Goal: Transaction & Acquisition: Purchase product/service

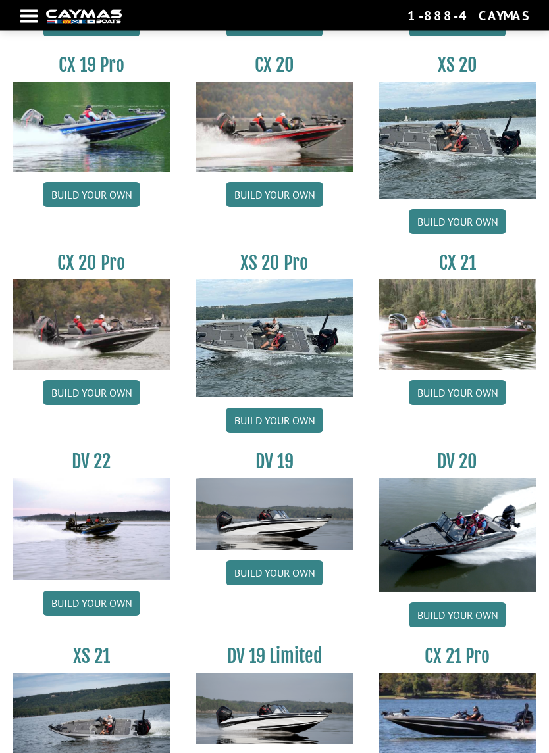
scroll to position [1180, 0]
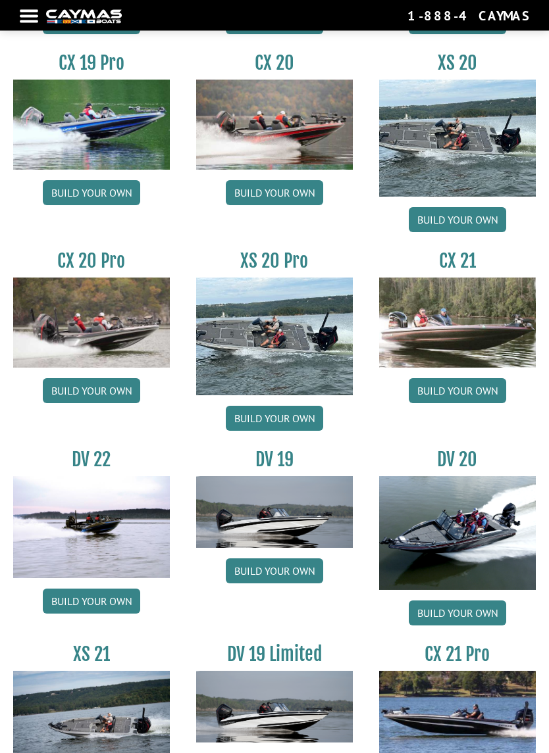
click at [297, 353] on img at bounding box center [274, 336] width 157 height 117
click at [303, 426] on link "Build your own" at bounding box center [274, 419] width 97 height 25
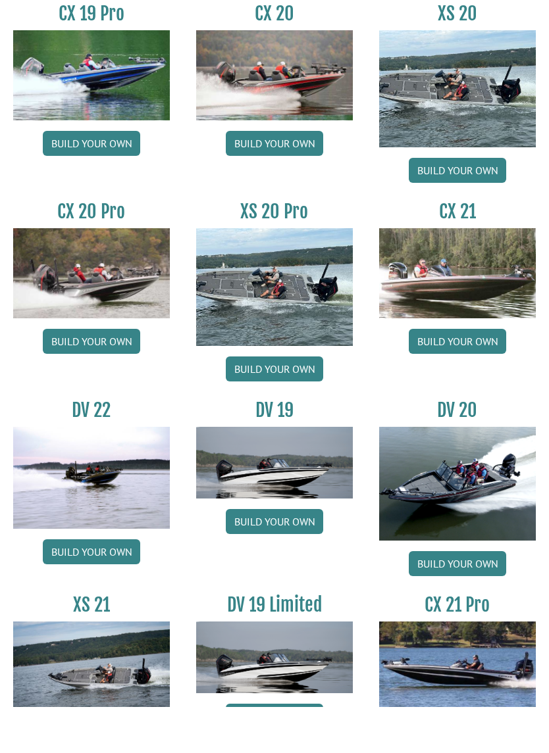
click at [89, 375] on link "Build your own" at bounding box center [91, 387] width 97 height 25
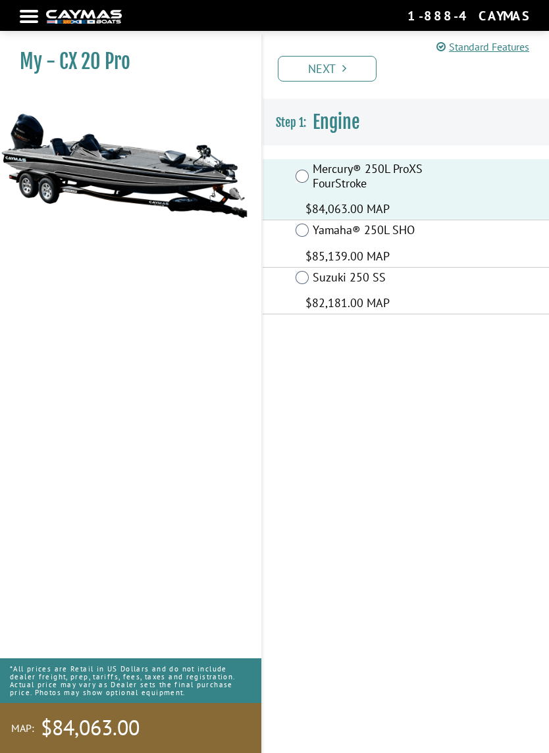
click at [369, 62] on link "Next" at bounding box center [327, 69] width 99 height 26
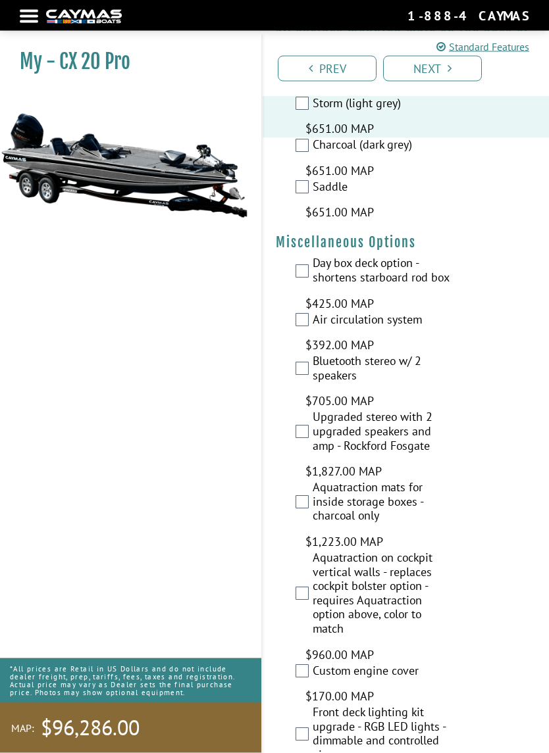
scroll to position [2870, 0]
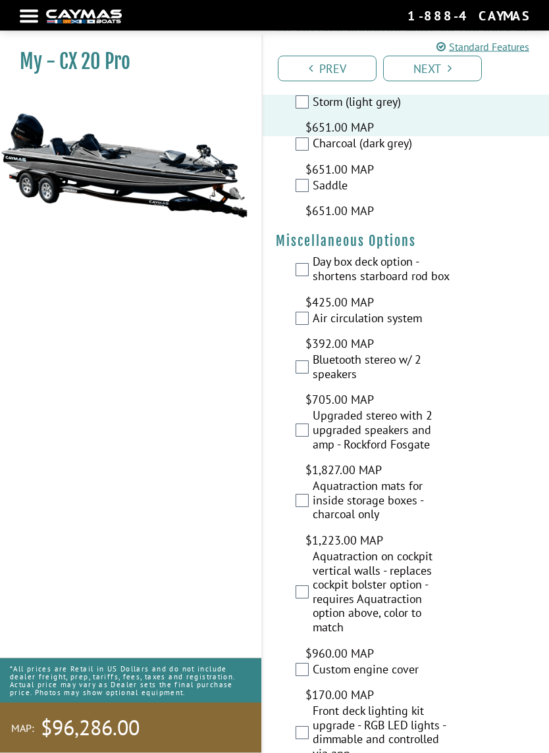
click at [315, 255] on label "Day box deck option - shortens starboard rod box" at bounding box center [382, 271] width 140 height 32
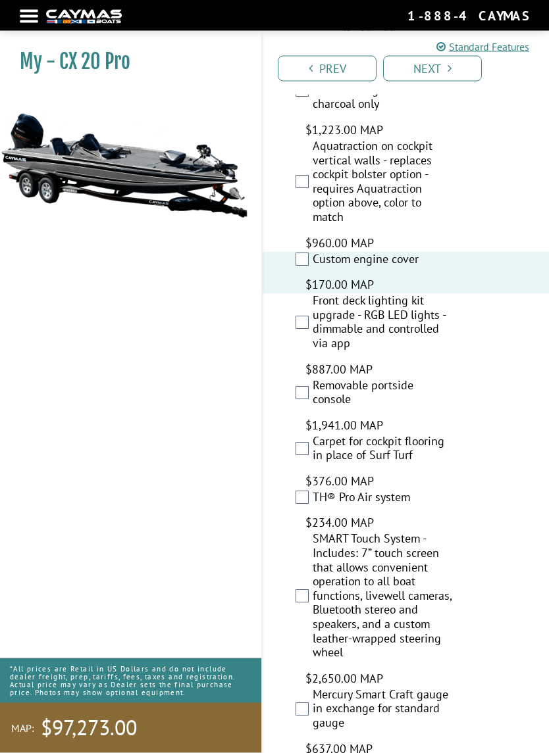
scroll to position [3282, 0]
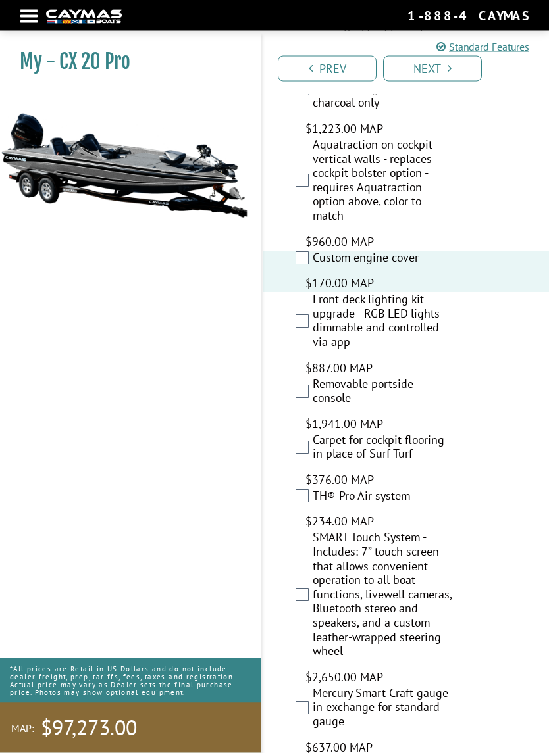
click at [321, 378] on label "Removable portside console" at bounding box center [382, 394] width 140 height 32
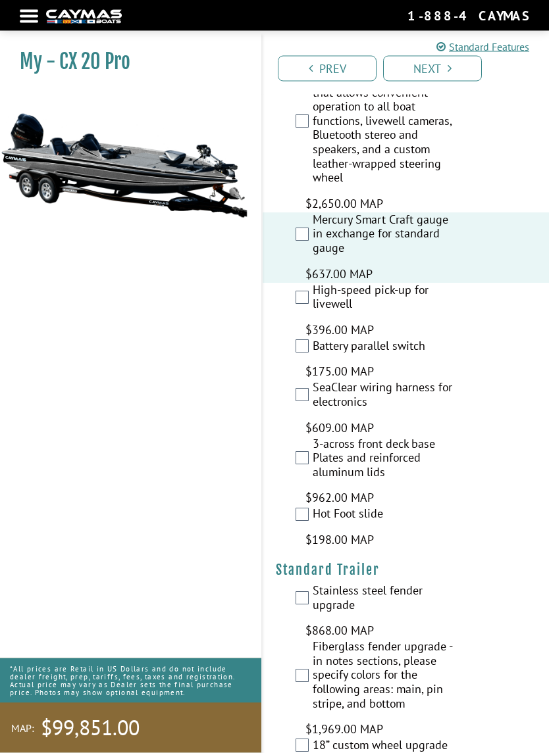
scroll to position [3756, 0]
click at [318, 283] on label "High-speed pick-up for livewell" at bounding box center [382, 299] width 140 height 32
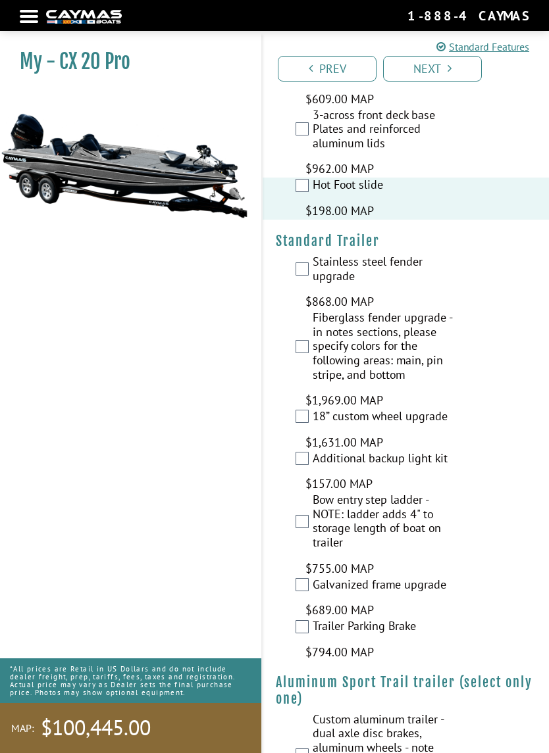
scroll to position [4088, 0]
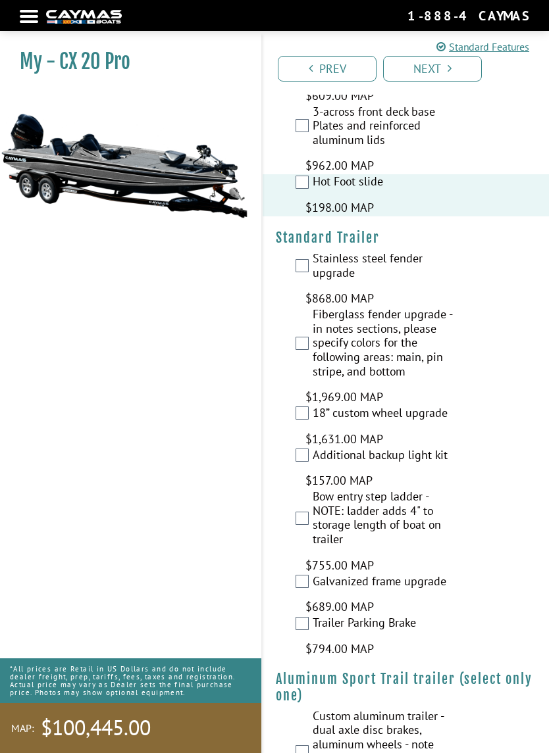
click at [310, 489] on div "Bow entry step ladder - NOTE: ladder adds 4" to storage length of boat on trail…" at bounding box center [405, 531] width 286 height 84
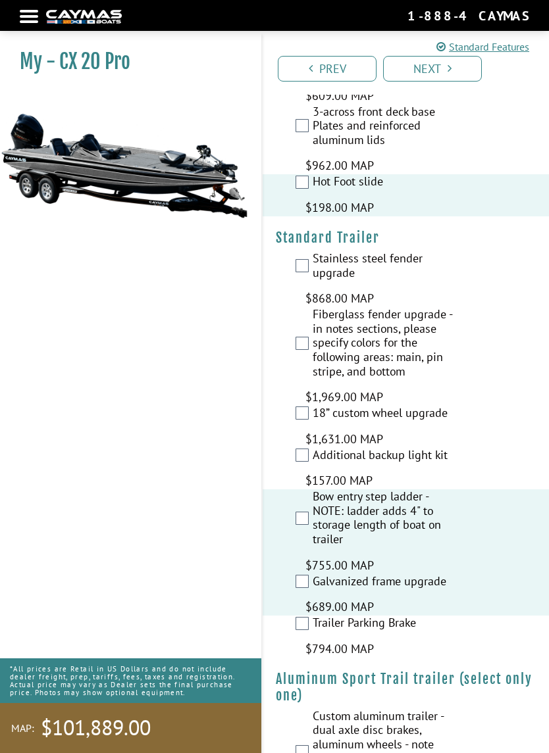
click at [314, 251] on label "Stainless steel fender upgrade" at bounding box center [382, 267] width 140 height 32
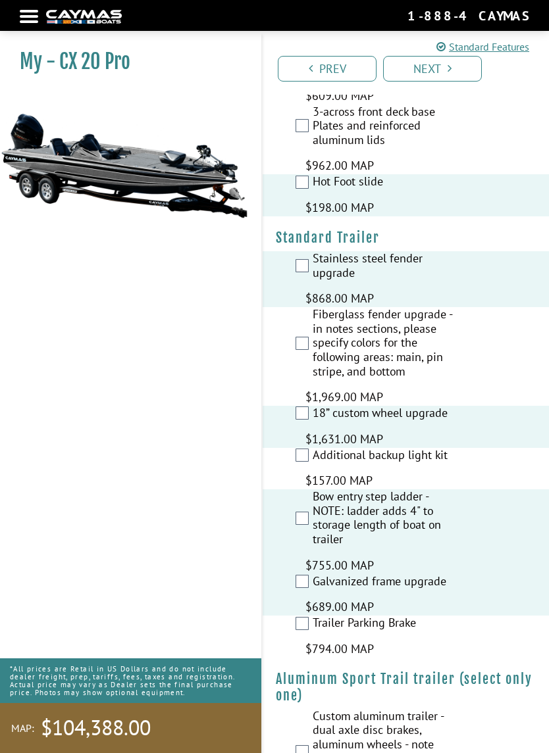
click at [464, 66] on link "Next" at bounding box center [432, 69] width 99 height 26
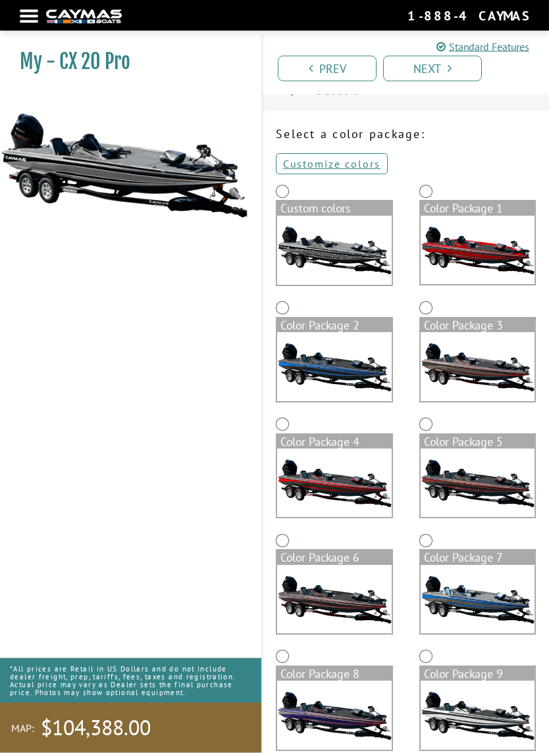
scroll to position [0, 0]
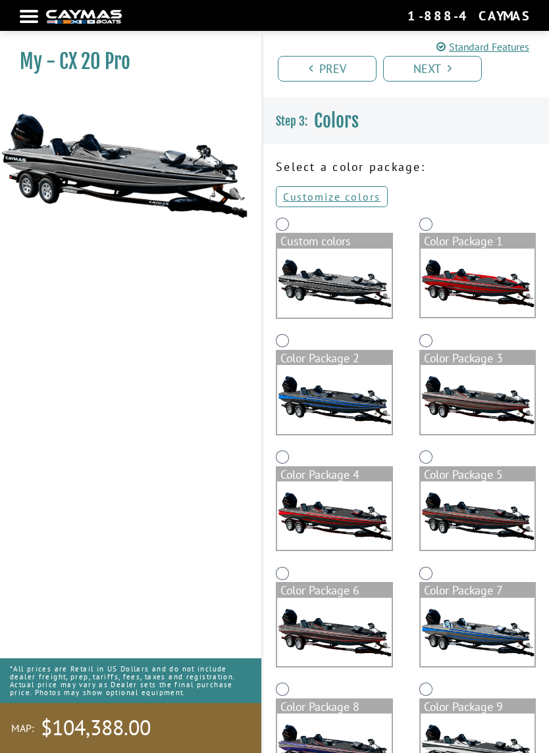
click at [354, 195] on link "Customize colors" at bounding box center [332, 196] width 112 height 21
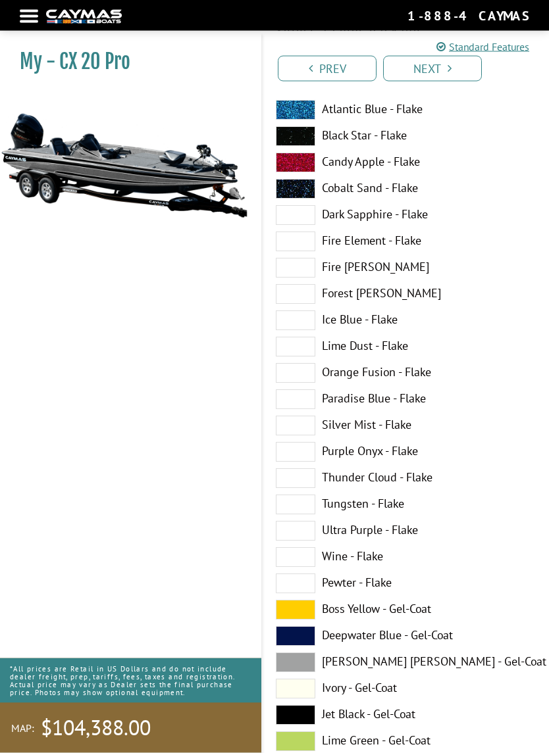
scroll to position [137, 0]
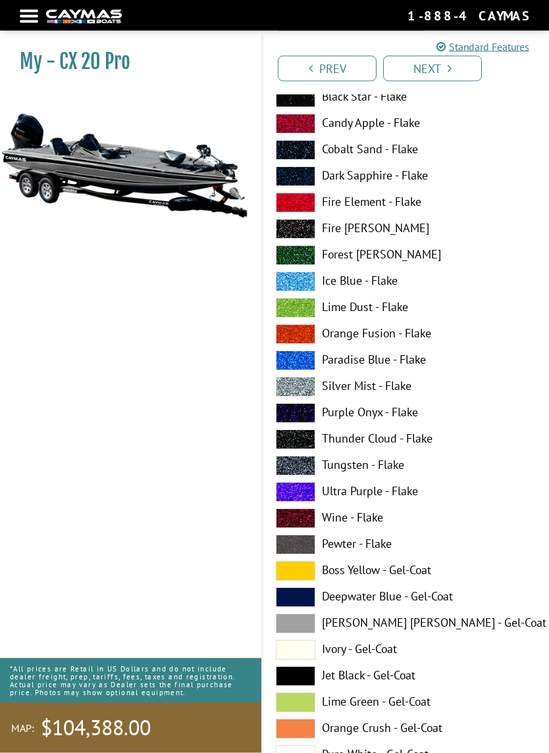
click at [303, 449] on span at bounding box center [295, 440] width 39 height 20
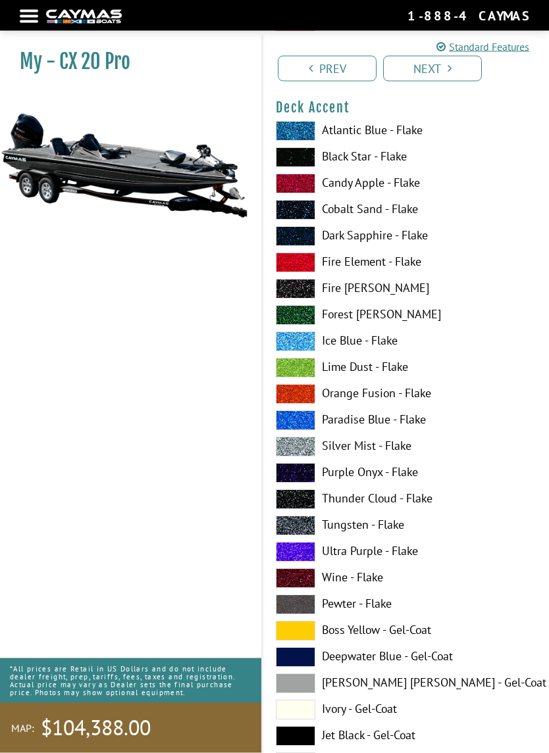
scroll to position [951, 0]
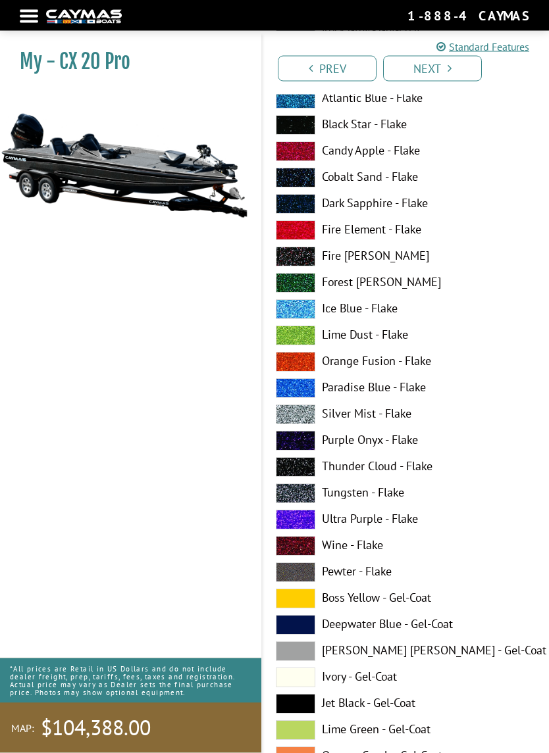
click at [308, 335] on span at bounding box center [295, 336] width 39 height 20
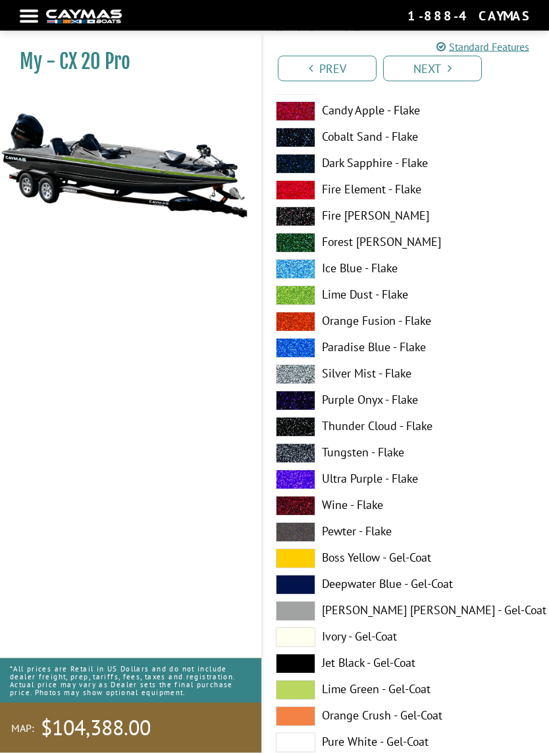
click at [312, 299] on span at bounding box center [295, 296] width 39 height 20
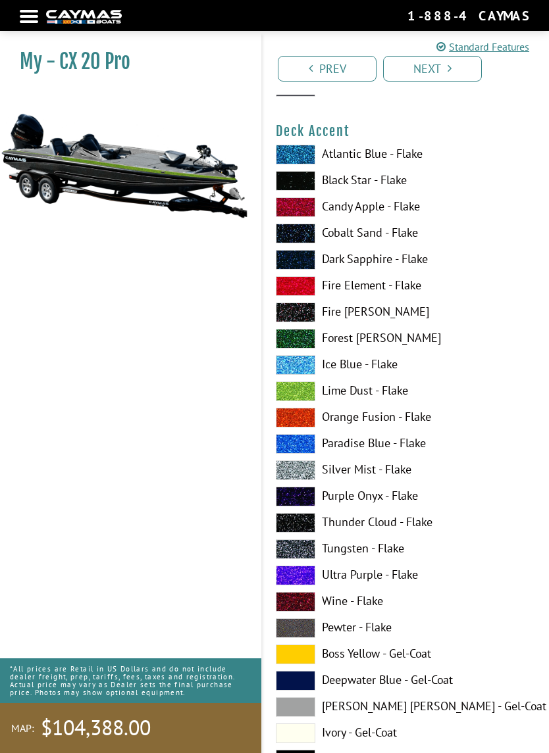
scroll to position [885, 0]
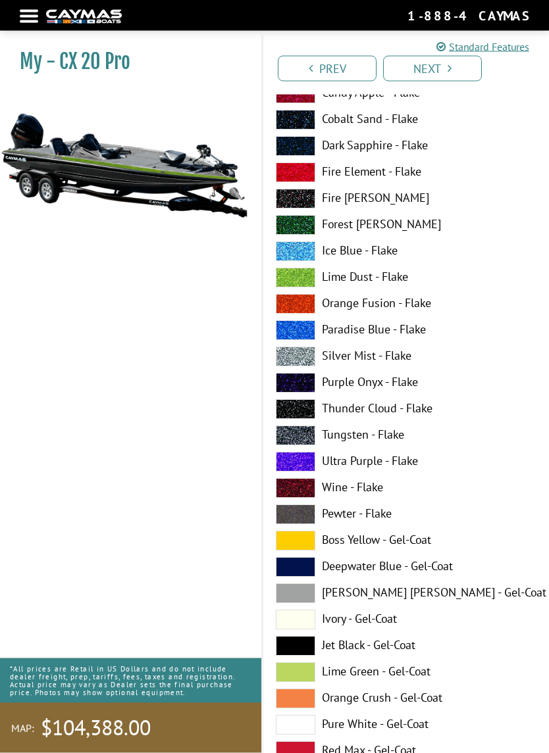
click at [308, 357] on span at bounding box center [295, 357] width 39 height 20
click at [305, 433] on span at bounding box center [295, 436] width 39 height 20
click at [306, 205] on span at bounding box center [295, 199] width 39 height 20
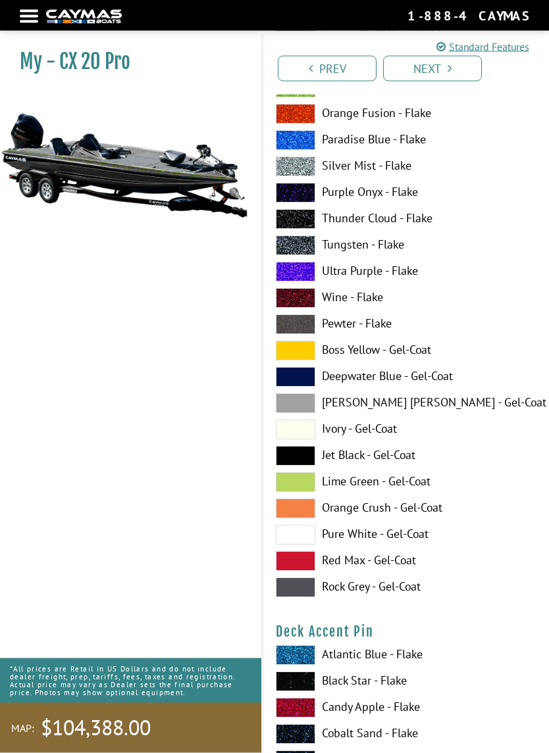
scroll to position [1202, 0]
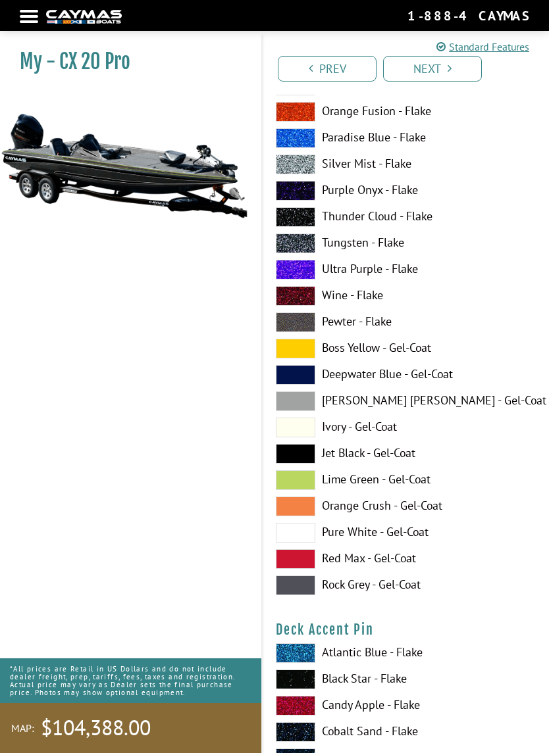
click at [310, 578] on span at bounding box center [295, 586] width 39 height 20
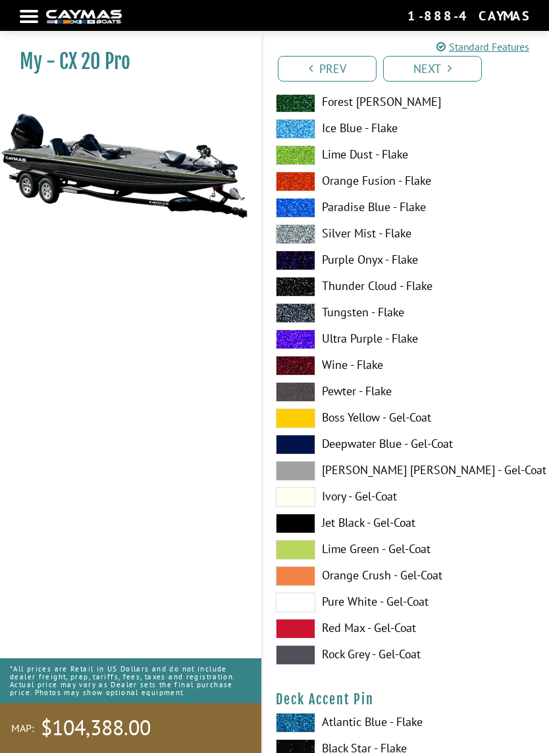
scroll to position [1120, 0]
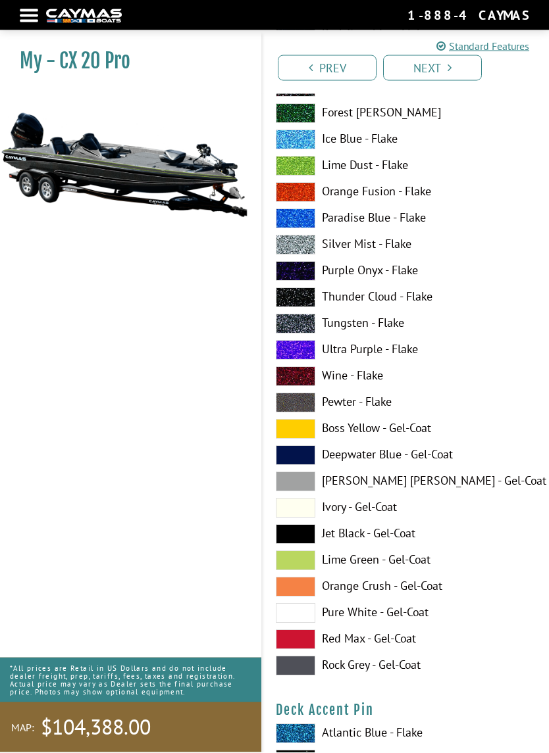
click at [308, 168] on span at bounding box center [295, 167] width 39 height 20
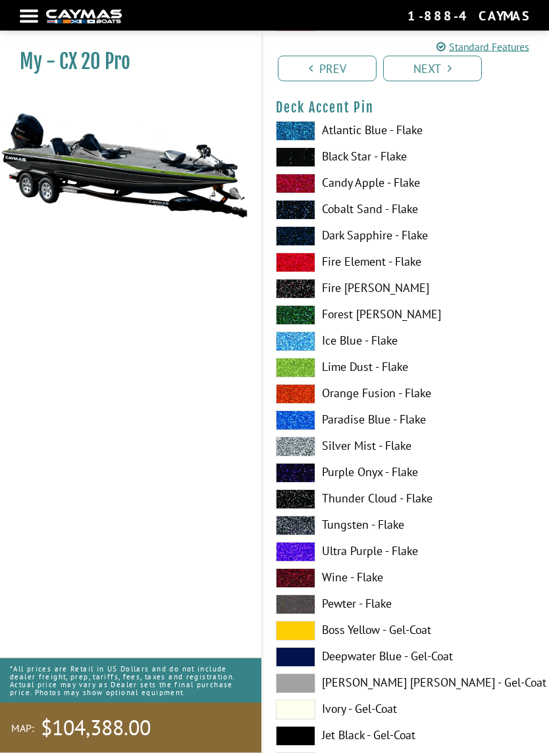
scroll to position [1725, 0]
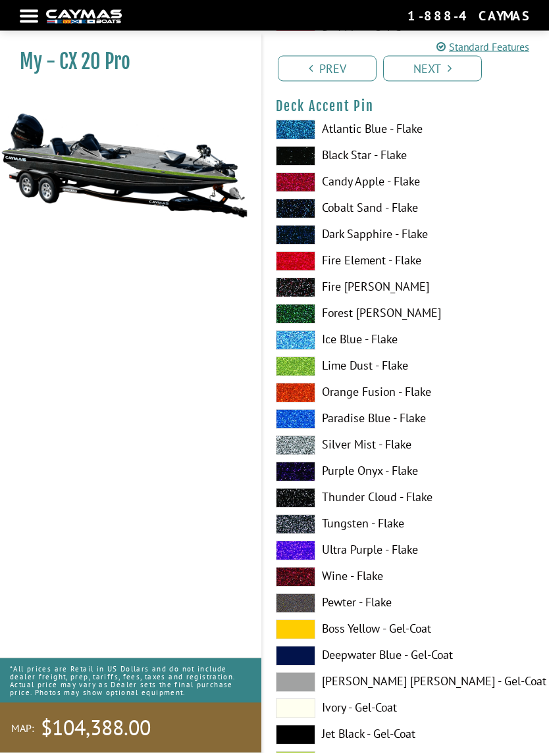
click at [320, 625] on label "Boss Yellow - Gel-Coat" at bounding box center [406, 630] width 260 height 20
click at [312, 579] on span at bounding box center [295, 577] width 39 height 20
click at [308, 451] on span at bounding box center [295, 445] width 39 height 20
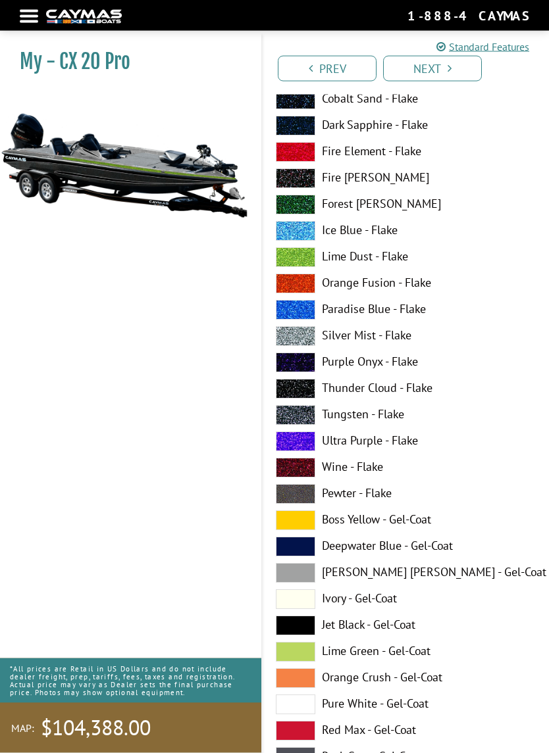
scroll to position [1842, 0]
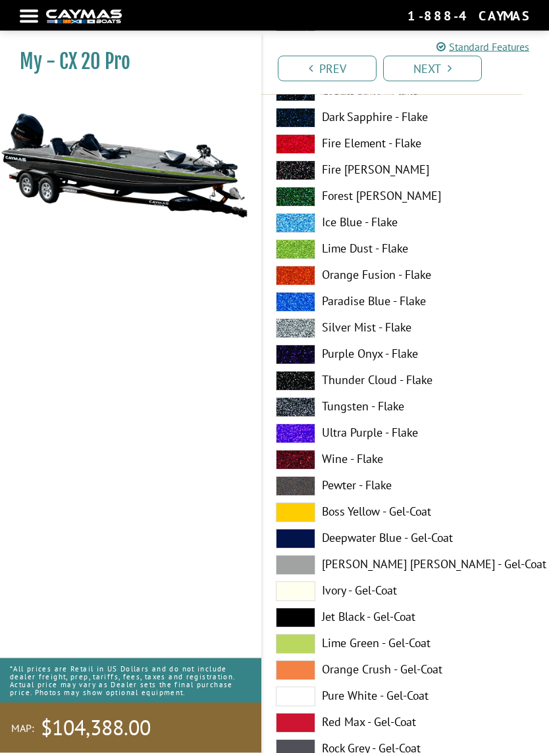
click at [303, 383] on span at bounding box center [295, 382] width 39 height 20
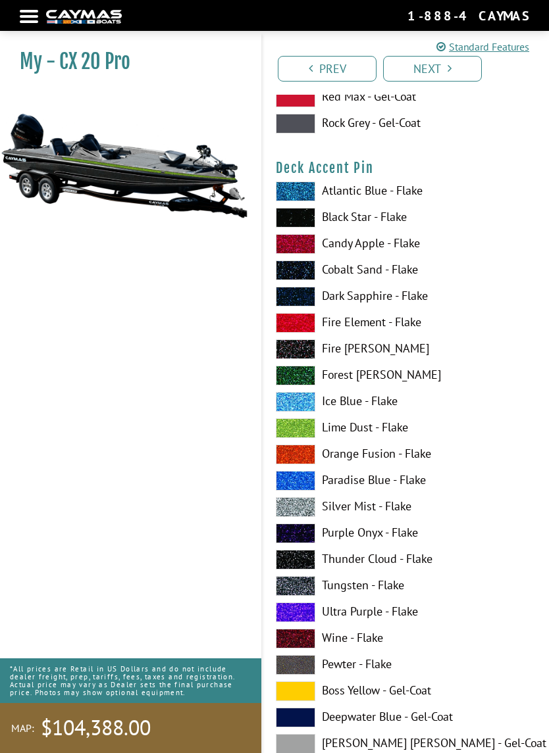
scroll to position [1663, 0]
click at [310, 220] on span at bounding box center [295, 219] width 39 height 20
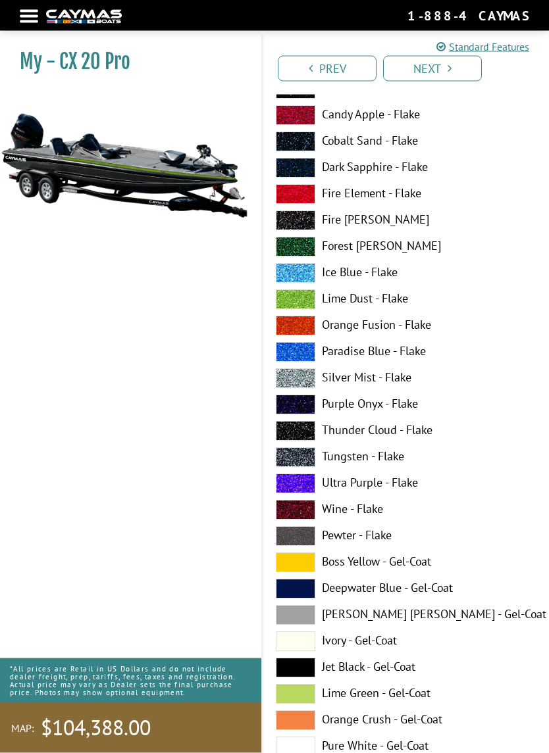
scroll to position [2597, 0]
click at [307, 301] on span at bounding box center [295, 299] width 39 height 20
click at [303, 309] on span at bounding box center [295, 299] width 39 height 20
click at [310, 435] on span at bounding box center [295, 431] width 39 height 20
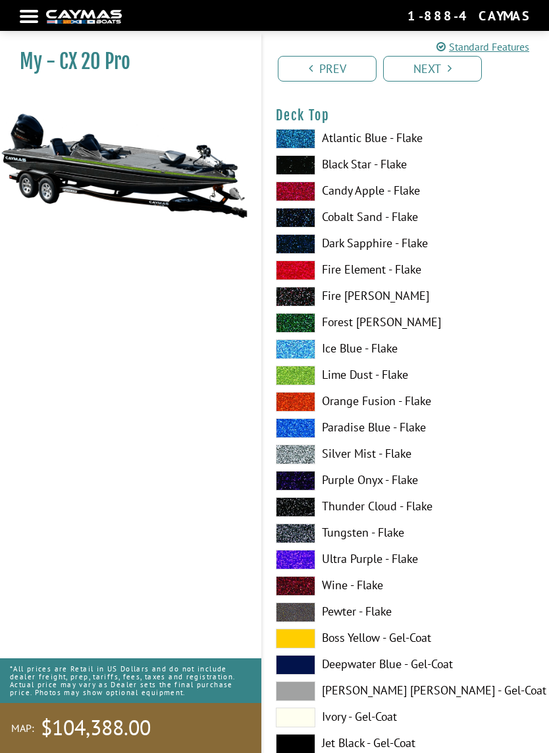
scroll to position [2520, 0]
click at [308, 174] on span at bounding box center [295, 166] width 39 height 20
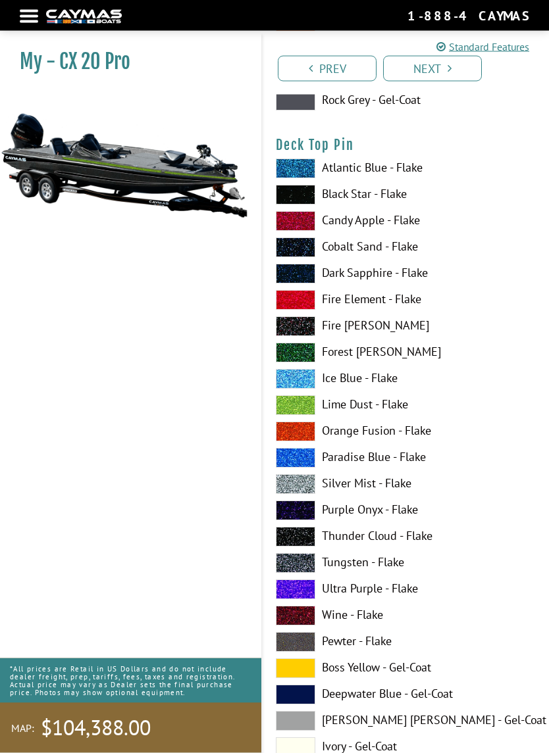
click at [310, 412] on span at bounding box center [295, 406] width 39 height 20
click at [303, 353] on span at bounding box center [295, 353] width 39 height 20
click at [303, 415] on span at bounding box center [295, 405] width 39 height 20
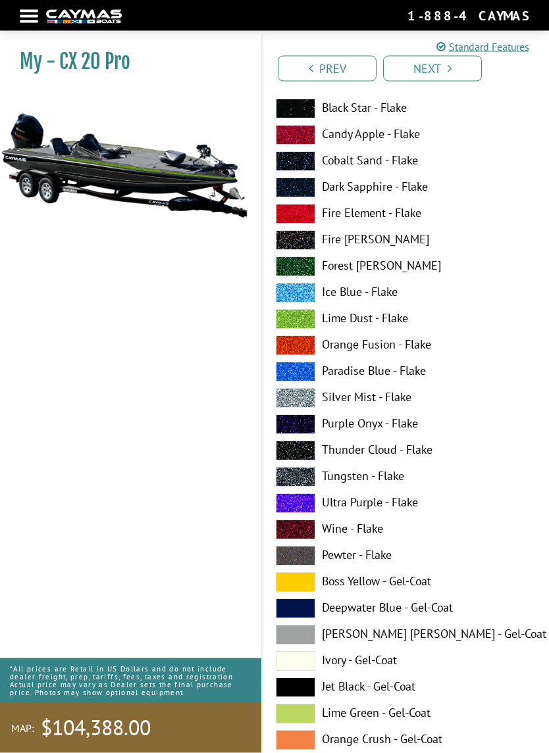
click at [303, 241] on span at bounding box center [295, 241] width 39 height 20
click at [305, 329] on span at bounding box center [295, 319] width 39 height 20
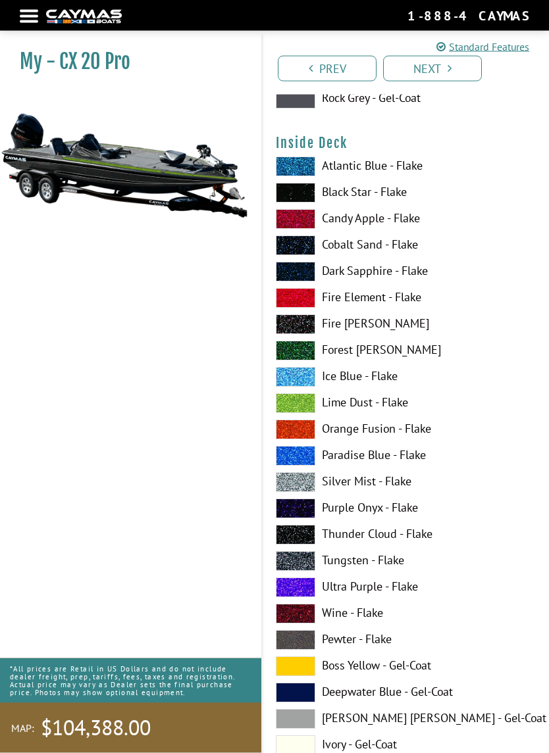
scroll to position [4110, 0]
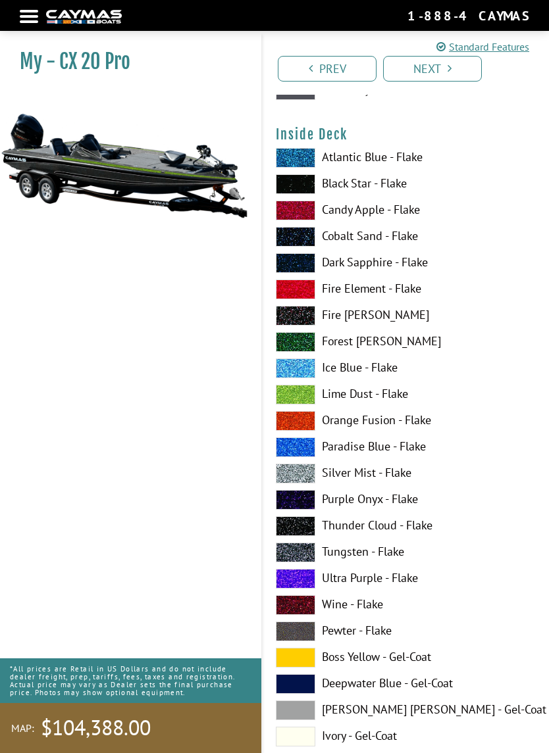
click at [312, 528] on span at bounding box center [295, 526] width 39 height 20
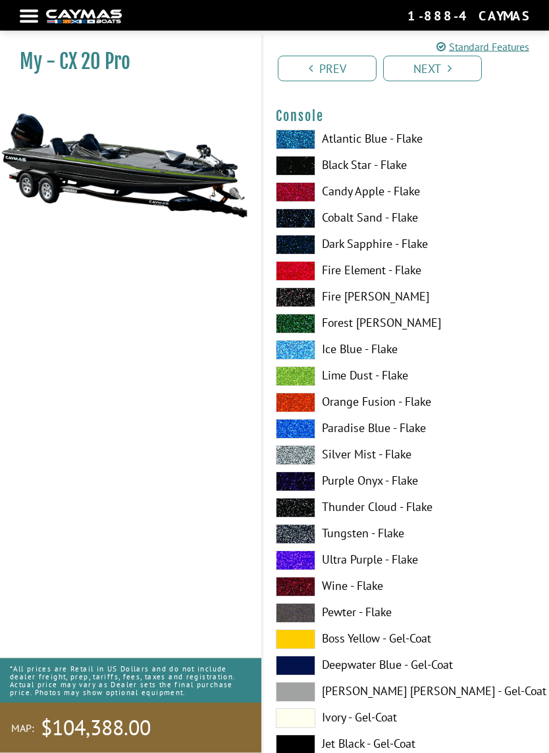
scroll to position [4934, 0]
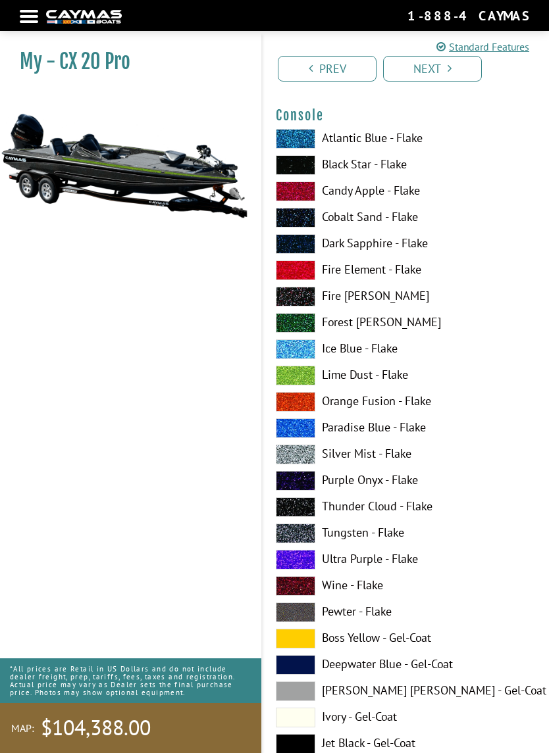
click at [309, 385] on span at bounding box center [295, 376] width 39 height 20
click at [312, 381] on span at bounding box center [295, 376] width 39 height 20
click at [309, 505] on span at bounding box center [295, 507] width 39 height 20
click at [309, 173] on span at bounding box center [295, 165] width 39 height 20
click at [308, 516] on span at bounding box center [295, 507] width 39 height 20
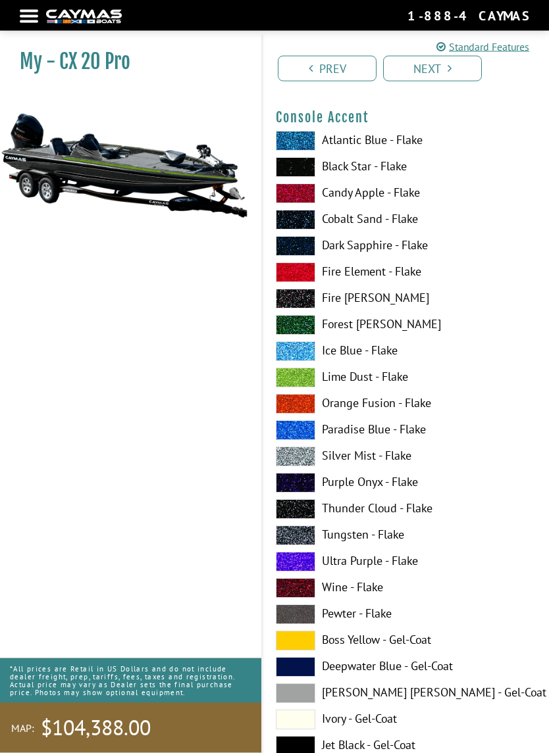
scroll to position [5736, 0]
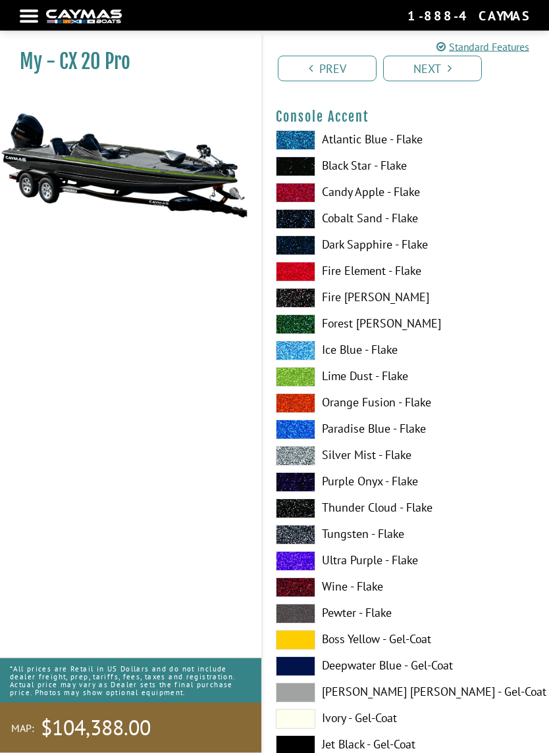
click at [312, 387] on span at bounding box center [295, 378] width 39 height 20
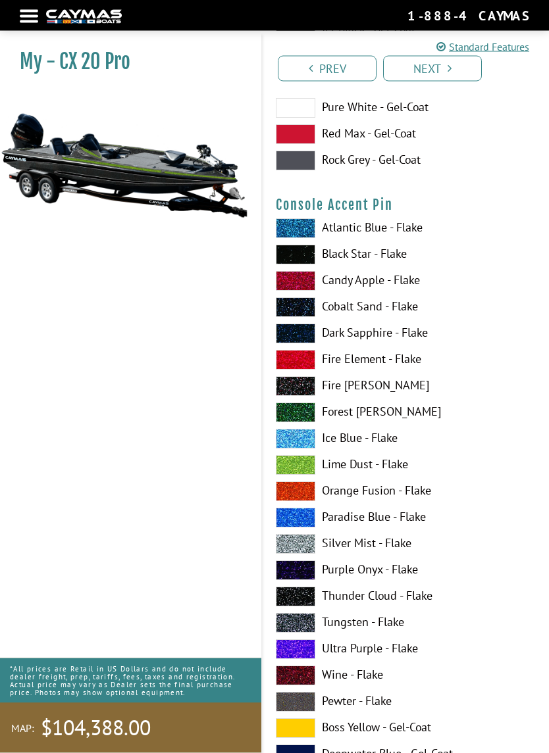
scroll to position [6455, 0]
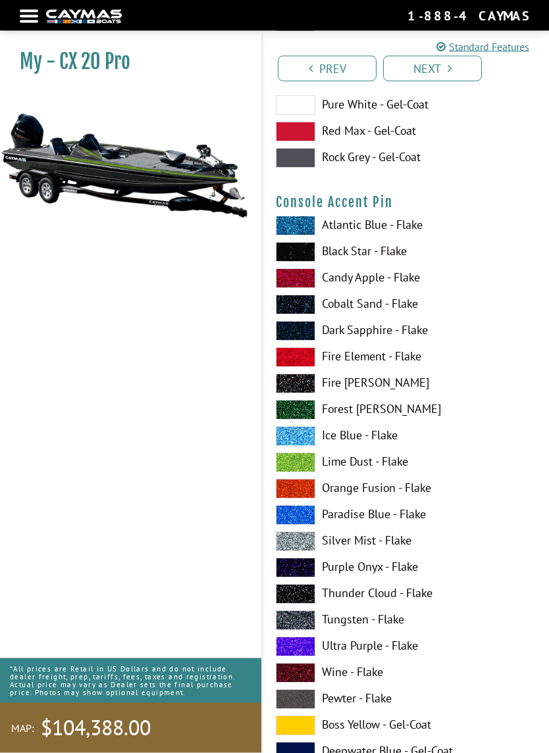
click at [307, 466] on span at bounding box center [295, 463] width 39 height 20
click at [308, 466] on span at bounding box center [295, 463] width 39 height 20
click at [301, 388] on span at bounding box center [295, 384] width 39 height 20
click at [297, 408] on span at bounding box center [295, 410] width 39 height 20
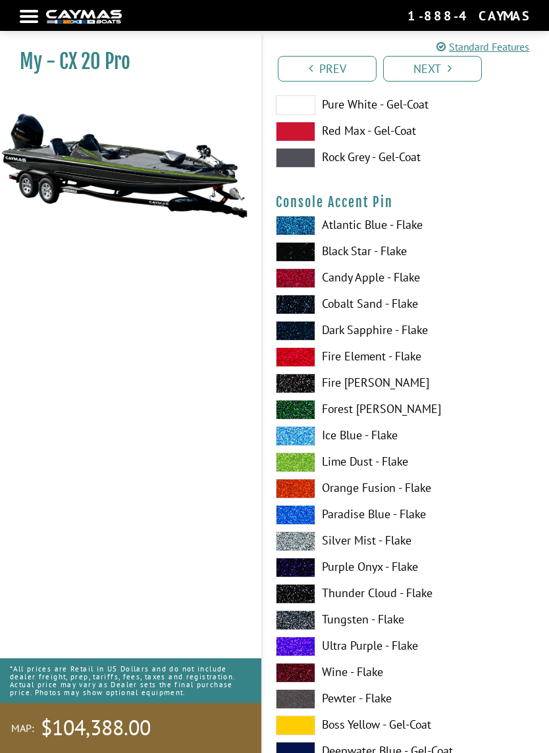
click at [305, 252] on span at bounding box center [295, 252] width 39 height 20
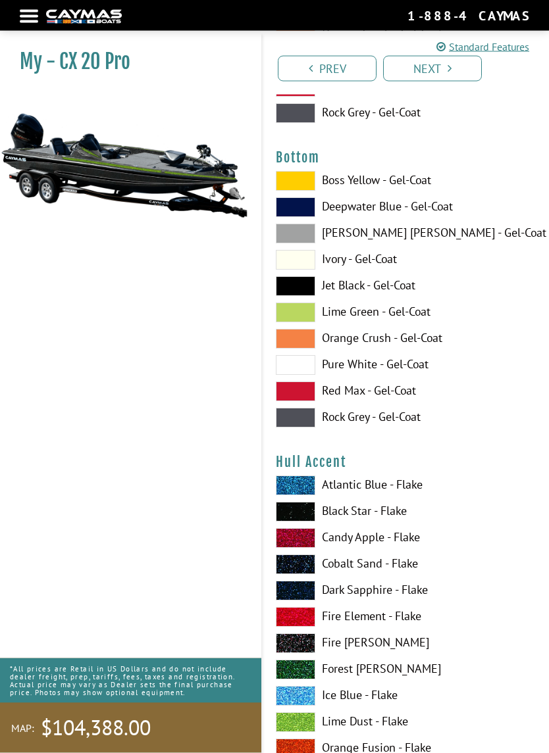
scroll to position [7307, 0]
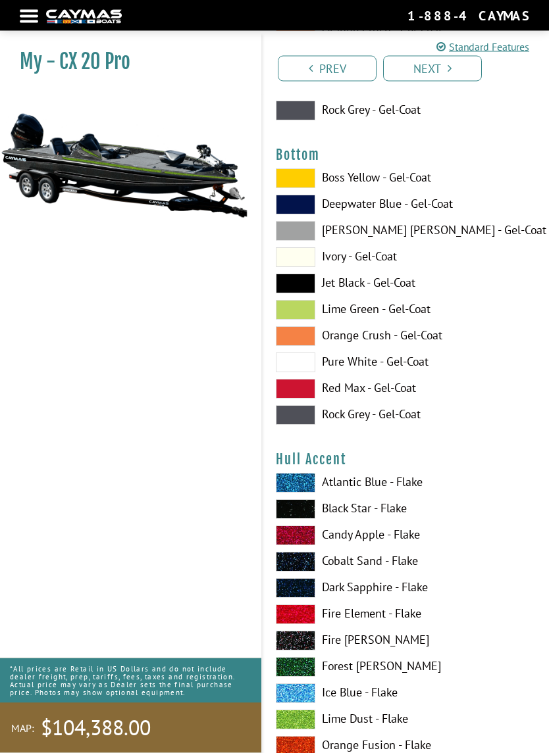
click at [301, 294] on span at bounding box center [295, 284] width 39 height 20
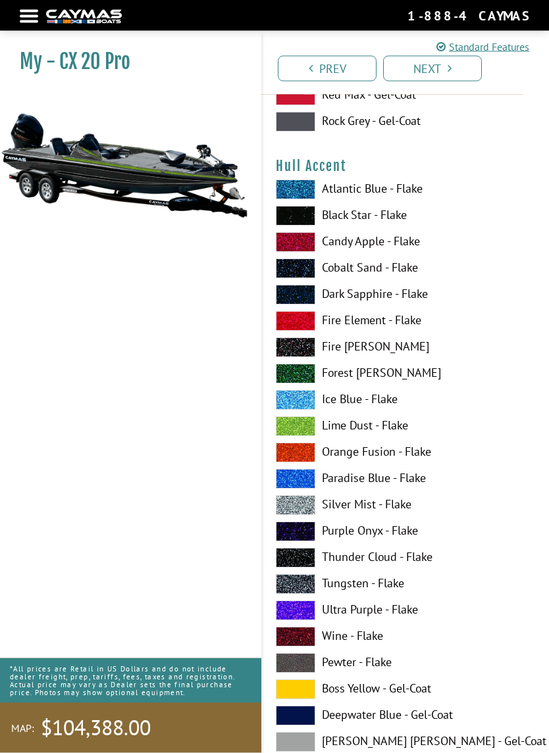
scroll to position [7602, 0]
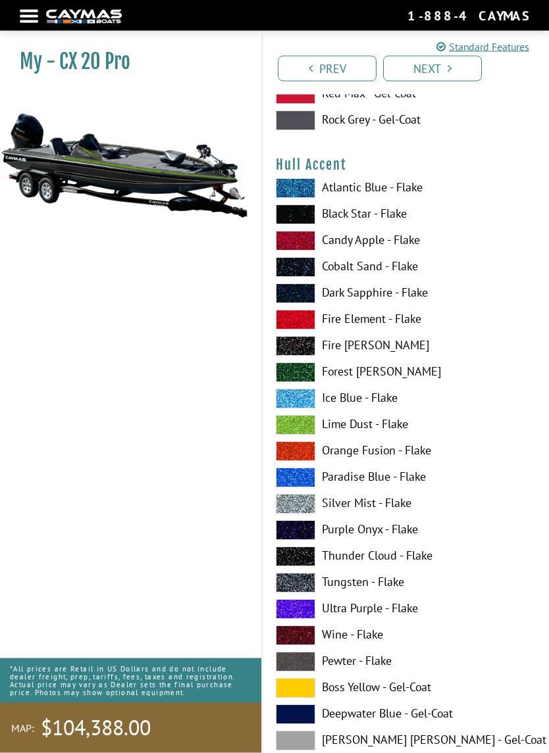
click at [307, 432] on span at bounding box center [295, 426] width 39 height 20
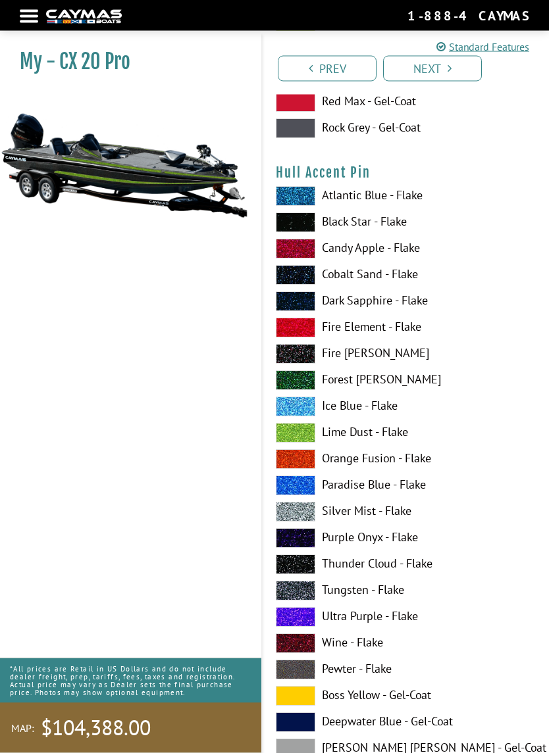
scroll to position [8401, 0]
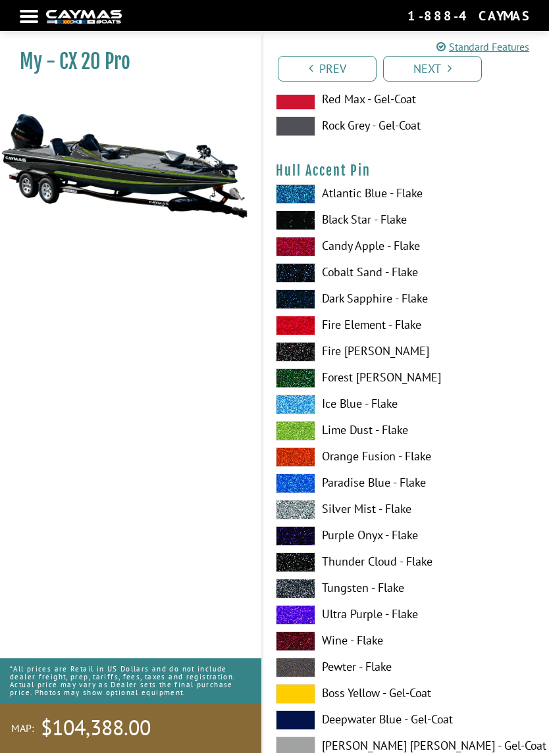
click at [314, 437] on span at bounding box center [295, 431] width 39 height 20
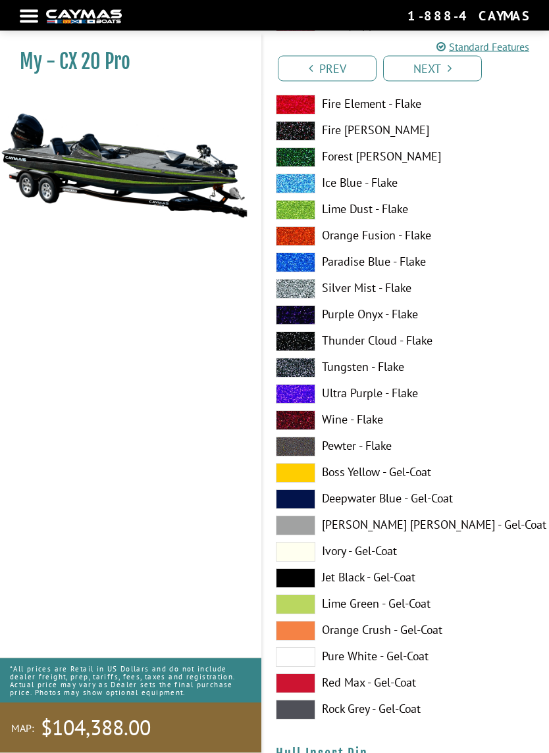
click at [308, 220] on span at bounding box center [295, 211] width 39 height 20
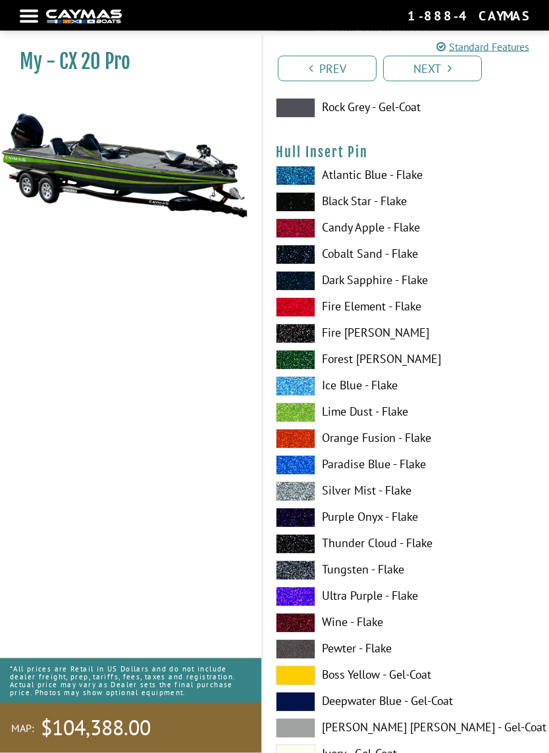
scroll to position [10036, 0]
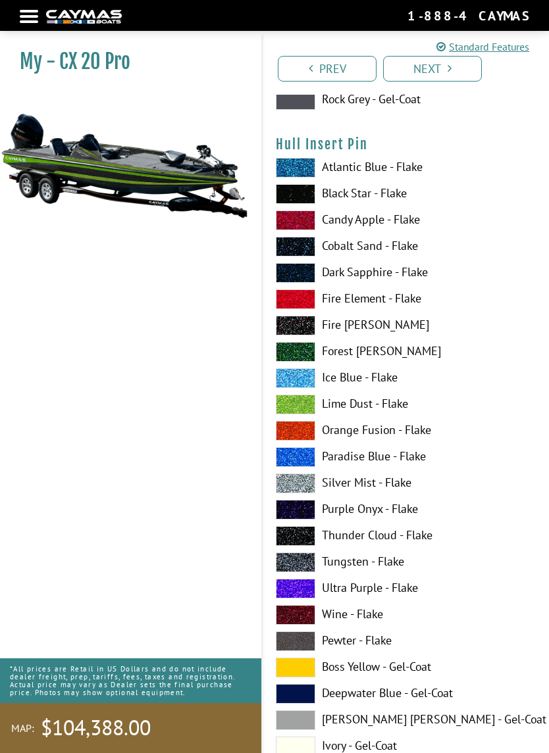
click at [312, 414] on span at bounding box center [295, 405] width 39 height 20
click at [309, 413] on span at bounding box center [295, 405] width 39 height 20
click at [306, 333] on span at bounding box center [295, 326] width 39 height 20
click at [302, 414] on span at bounding box center [295, 405] width 39 height 20
click at [302, 332] on span at bounding box center [295, 326] width 39 height 20
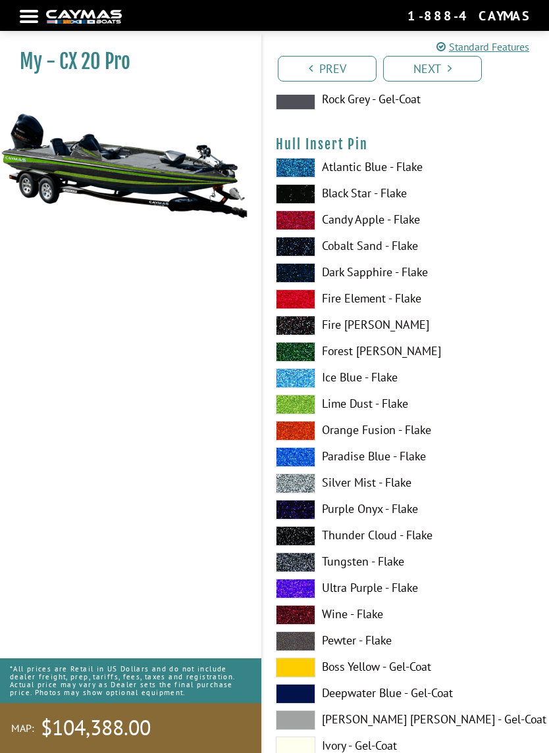
click at [308, 204] on span at bounding box center [295, 194] width 39 height 20
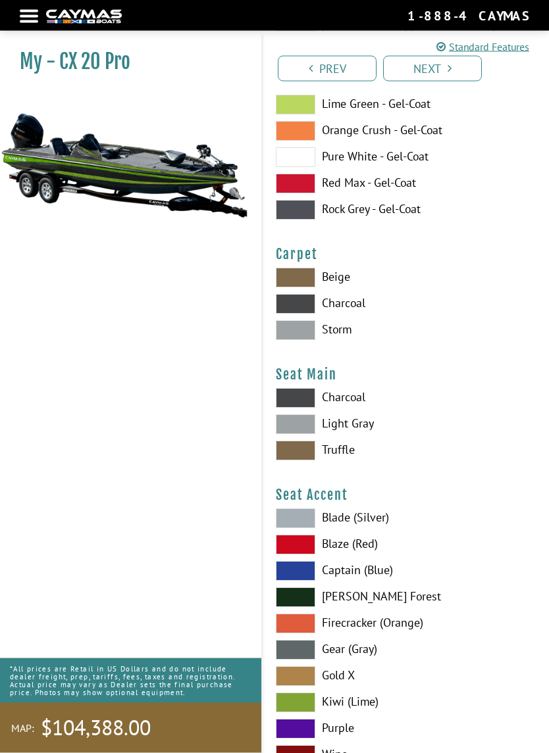
scroll to position [10732, 0]
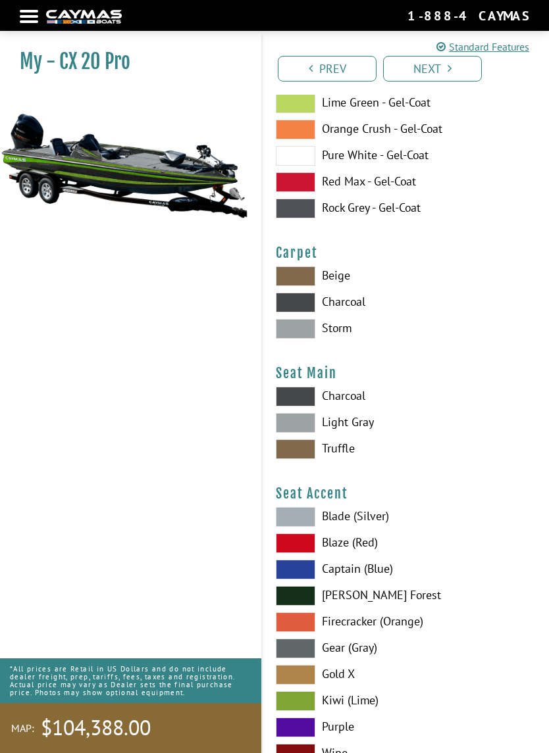
click at [303, 312] on span at bounding box center [295, 303] width 39 height 20
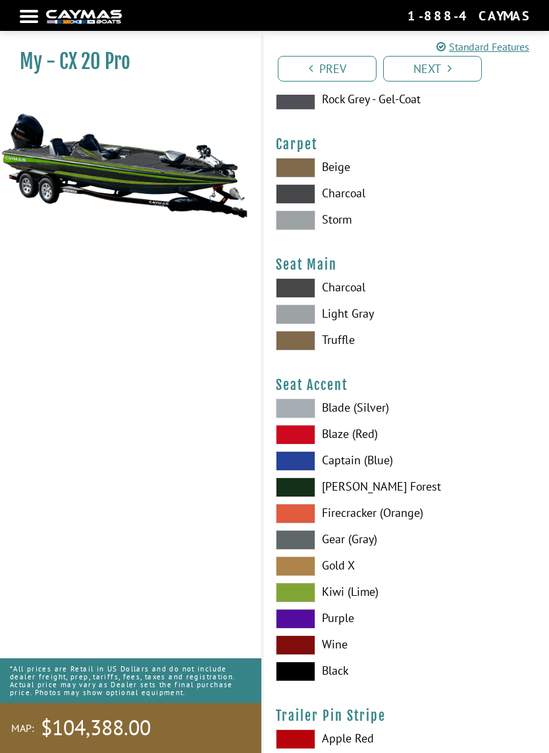
scroll to position [10841, 0]
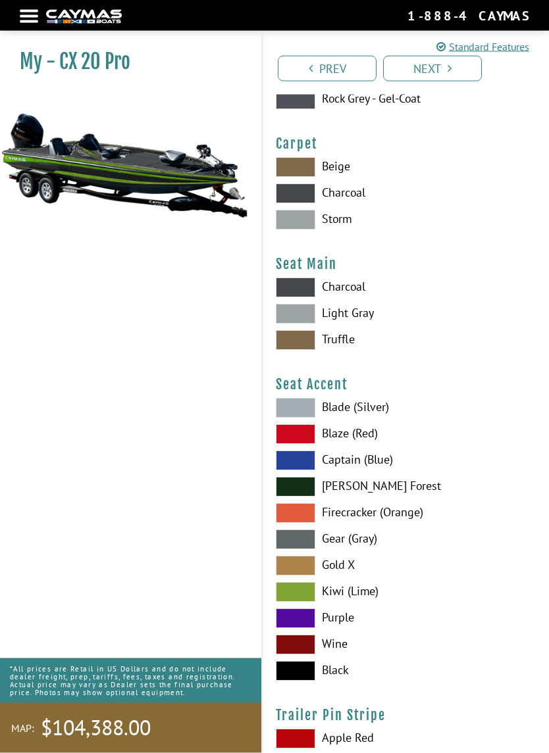
click at [305, 297] on span at bounding box center [295, 288] width 39 height 20
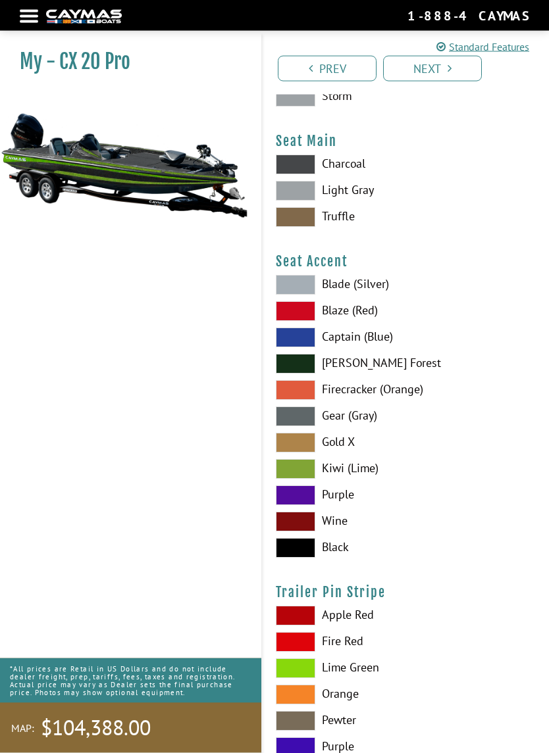
scroll to position [10965, 0]
click at [308, 479] on span at bounding box center [295, 469] width 39 height 20
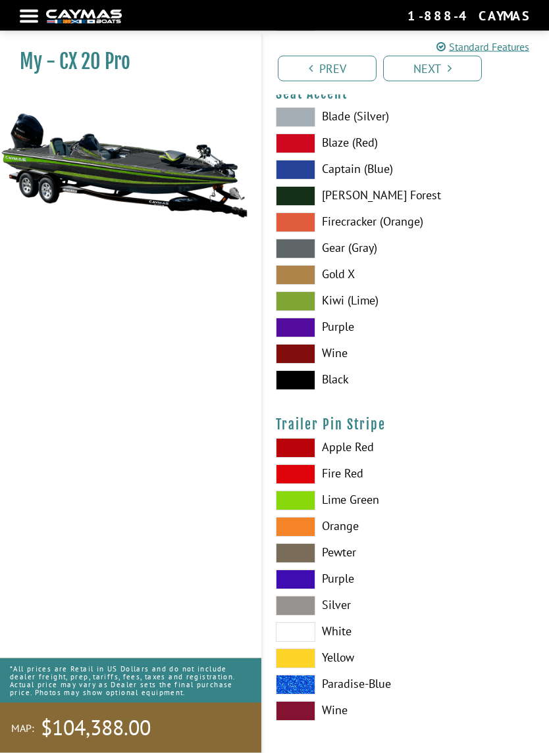
scroll to position [11148, 0]
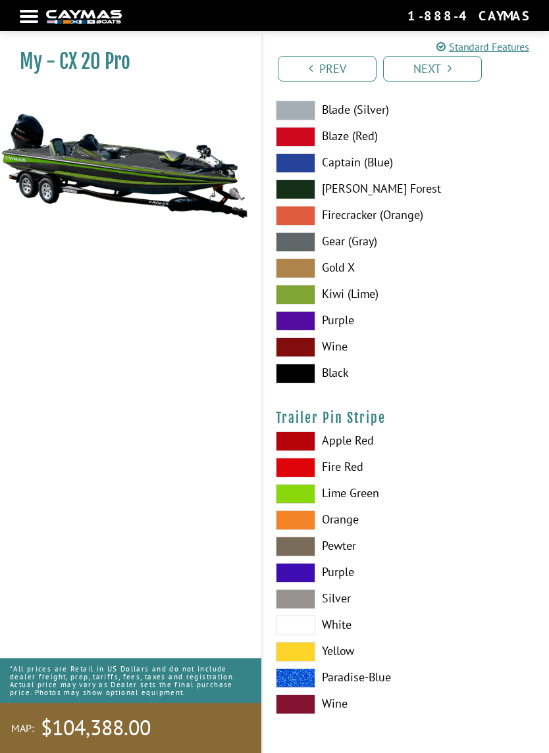
click at [312, 499] on span at bounding box center [295, 494] width 39 height 20
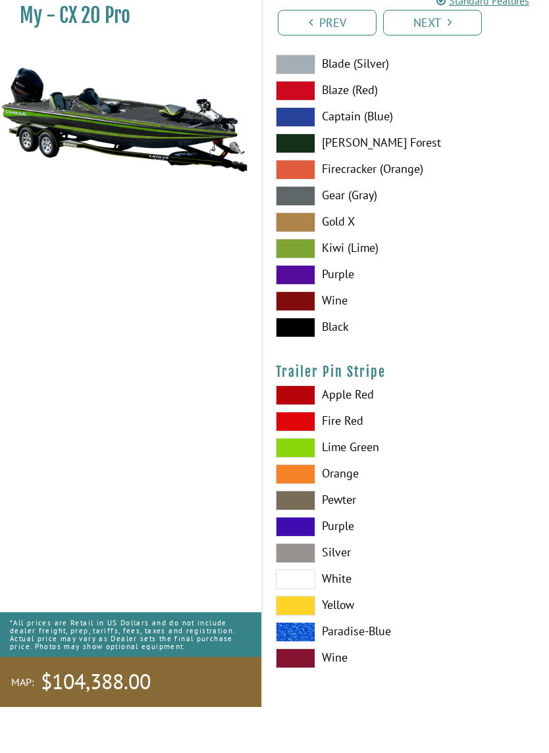
click at [452, 56] on link "Next" at bounding box center [432, 69] width 99 height 26
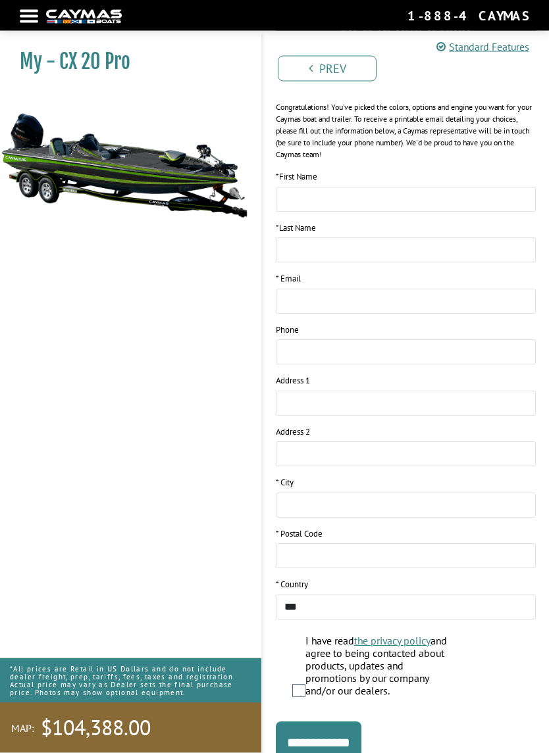
scroll to position [172, 0]
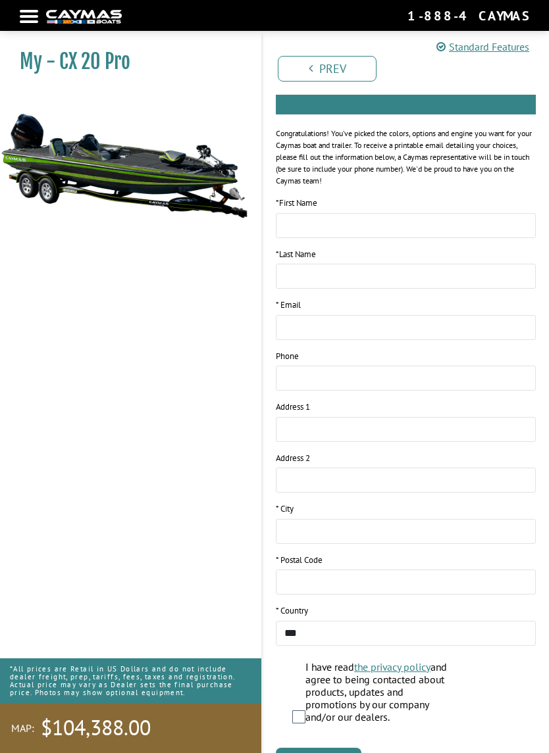
click at [90, 163] on img at bounding box center [124, 165] width 248 height 151
click at [189, 178] on img at bounding box center [124, 165] width 248 height 151
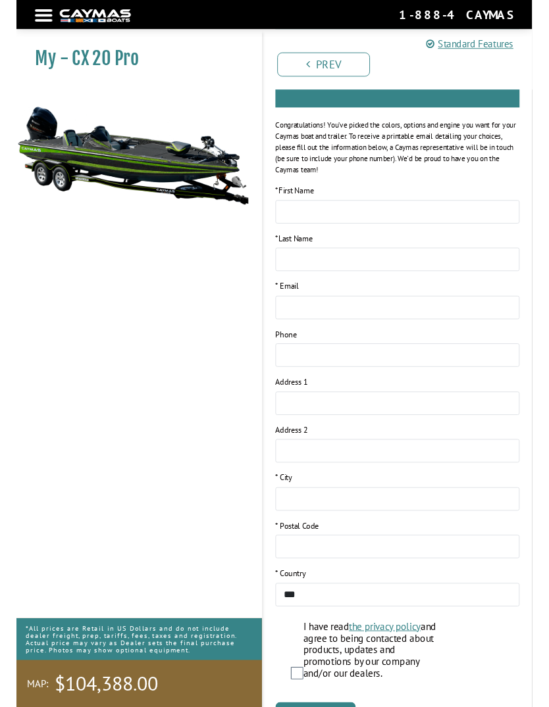
scroll to position [225, 0]
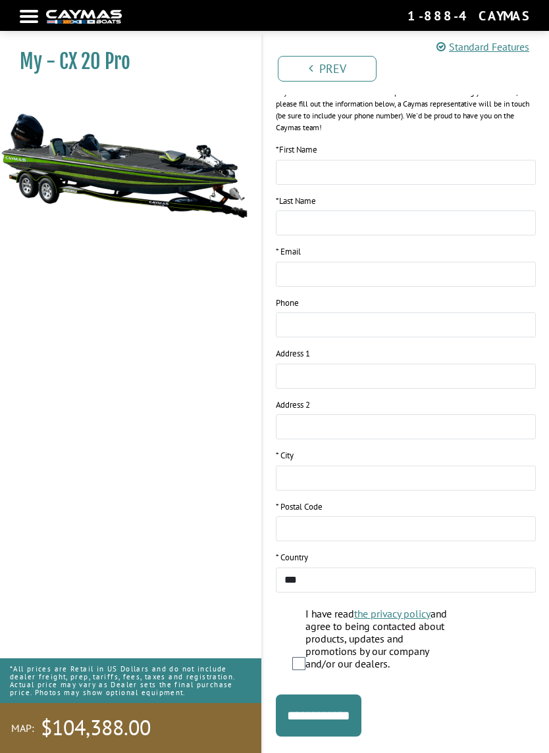
click at [359, 695] on input "**********" at bounding box center [319, 716] width 86 height 42
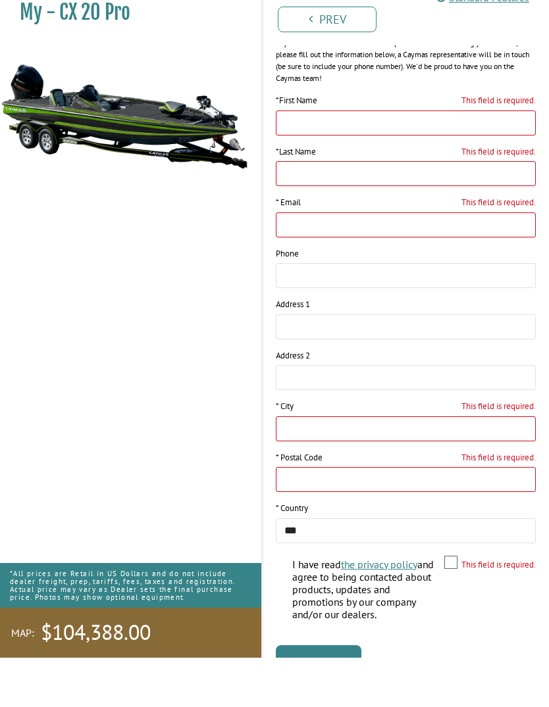
click at [203, 349] on div "My - CX 20 Pro MAP:" at bounding box center [124, 386] width 274 height 707
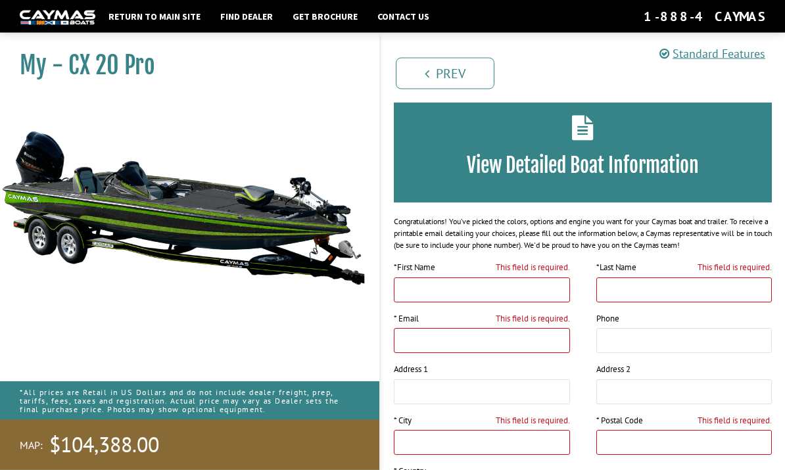
scroll to position [107, 0]
